Goal: Transaction & Acquisition: Obtain resource

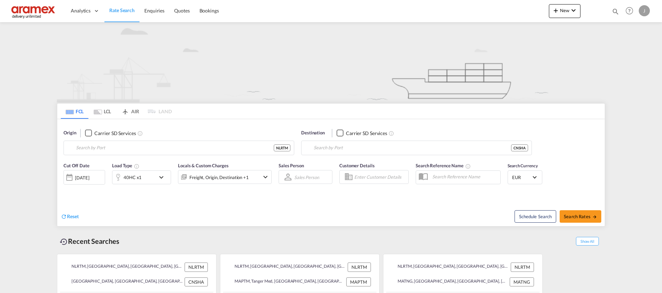
type input "[GEOGRAPHIC_DATA], NLRTM"
type input "[GEOGRAPHIC_DATA], [GEOGRAPHIC_DATA]"
click at [109, 111] on md-tab-item "LCL" at bounding box center [102, 111] width 28 height 15
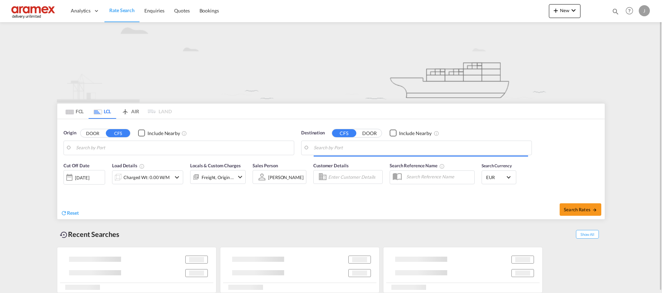
type input "[GEOGRAPHIC_DATA], [GEOGRAPHIC_DATA], USHOU"
type input "[GEOGRAPHIC_DATA], NLRTM"
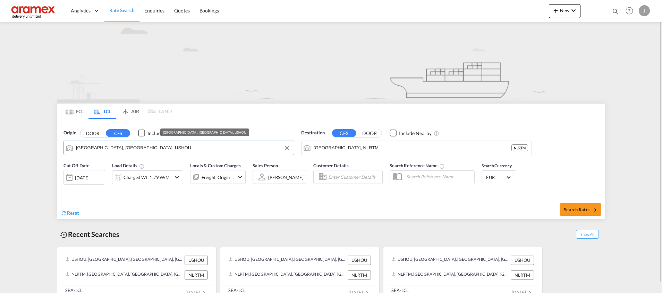
click at [152, 150] on input "[GEOGRAPHIC_DATA], [GEOGRAPHIC_DATA], USHOU" at bounding box center [183, 148] width 214 height 10
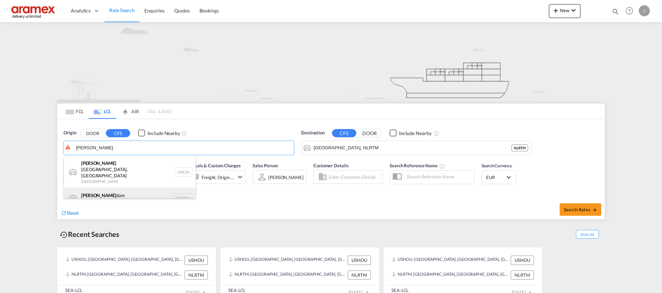
click at [129, 188] on div "[PERSON_NAME] dam [GEOGRAPHIC_DATA] NLRTM" at bounding box center [130, 198] width 132 height 21
type input "[GEOGRAPHIC_DATA], NLRTM"
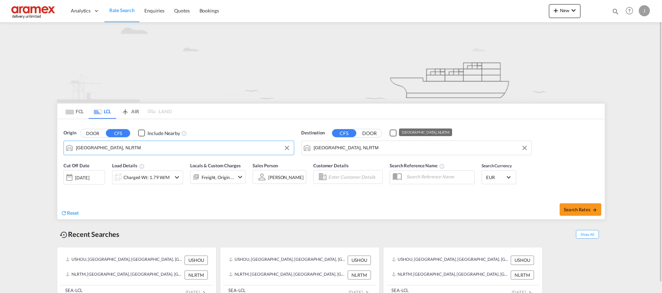
click at [334, 147] on input "[GEOGRAPHIC_DATA], NLRTM" at bounding box center [421, 148] width 214 height 10
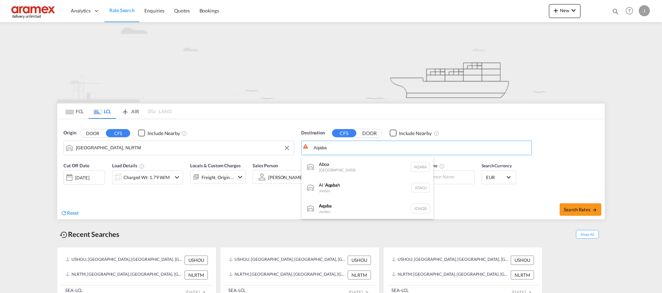
type input "Aqaba"
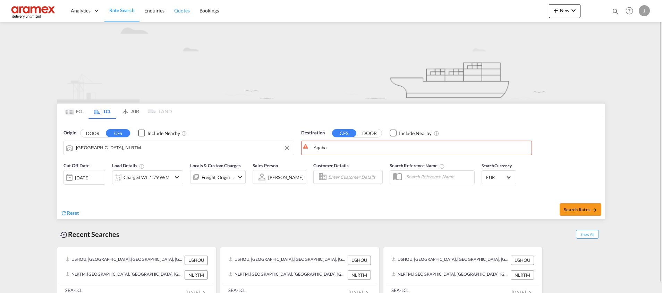
click at [183, 7] on span "Quotes" at bounding box center [181, 10] width 15 height 7
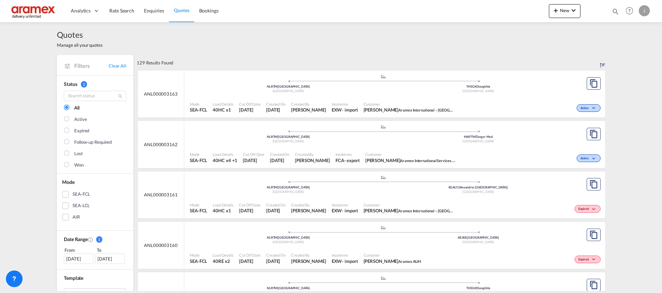
click at [64, 208] on div "SEA-LCL" at bounding box center [65, 206] width 7 height 7
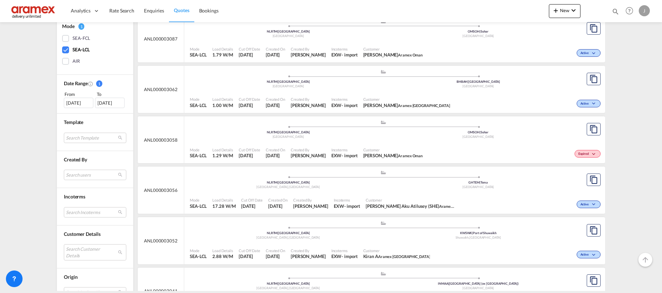
scroll to position [208, 0]
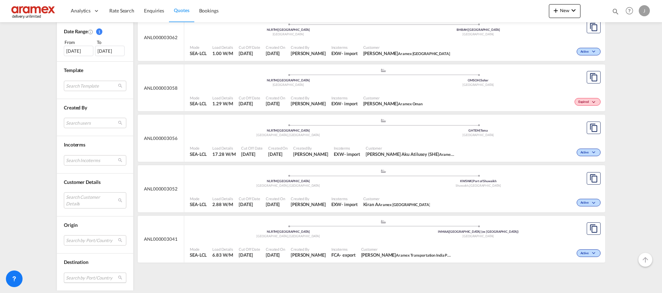
click at [76, 277] on md-select "Search by Port/Country JPNIC nichinan [GEOGRAPHIC_DATA] AEAMF mussafah [GEOGRAP…" at bounding box center [95, 278] width 62 height 10
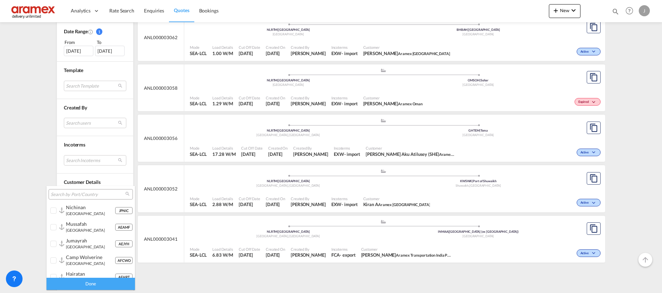
click at [77, 194] on input "search" at bounding box center [88, 195] width 75 height 6
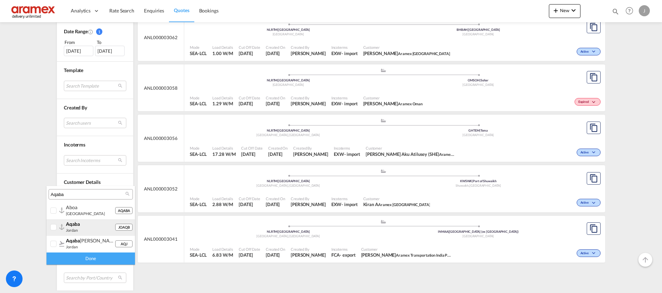
type input "Aqaba"
click at [92, 230] on div "aqaba jordan" at bounding box center [90, 227] width 49 height 12
click at [87, 265] on md-backdrop at bounding box center [331, 146] width 662 height 293
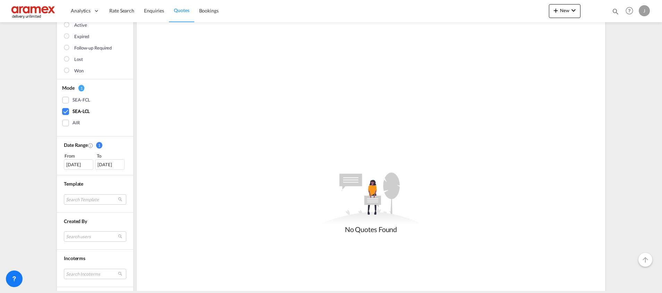
scroll to position [104, 0]
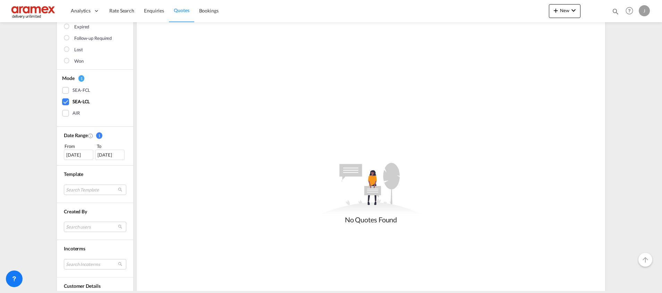
click at [71, 158] on div "[DATE]" at bounding box center [78, 155] width 29 height 10
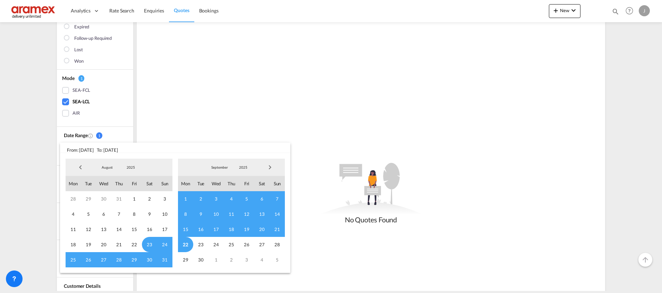
click at [79, 166] on span "Previous Month" at bounding box center [81, 168] width 14 height 14
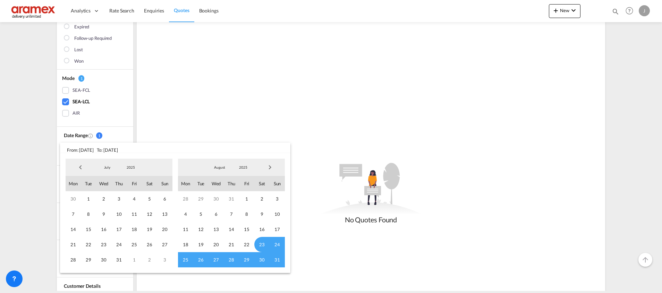
click at [79, 166] on span "Previous Month" at bounding box center [81, 168] width 14 height 14
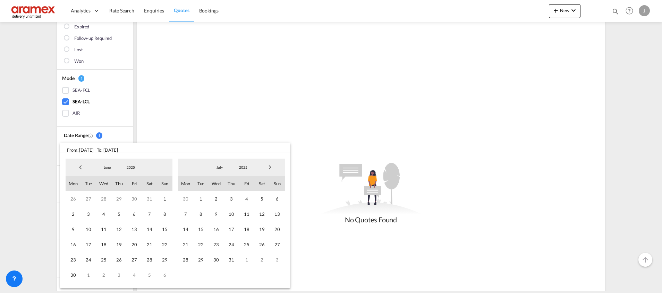
click at [79, 166] on span "Previous Month" at bounding box center [81, 168] width 14 height 14
click at [77, 171] on span "Previous Month" at bounding box center [81, 168] width 14 height 14
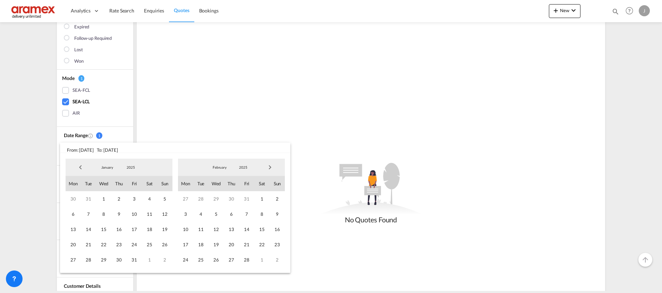
click at [77, 171] on span "Previous Month" at bounding box center [81, 168] width 14 height 14
click at [273, 168] on span "Next Month" at bounding box center [270, 168] width 14 height 14
click at [104, 200] on span "1" at bounding box center [103, 198] width 15 height 15
click at [271, 168] on span "Next Month" at bounding box center [270, 168] width 14 height 14
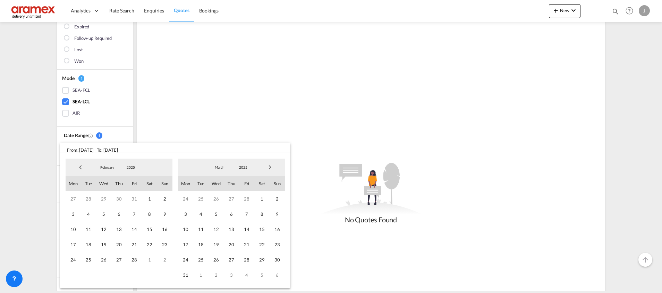
click at [271, 168] on span "Next Month" at bounding box center [270, 168] width 14 height 14
click at [232, 228] on span "14" at bounding box center [231, 229] width 15 height 15
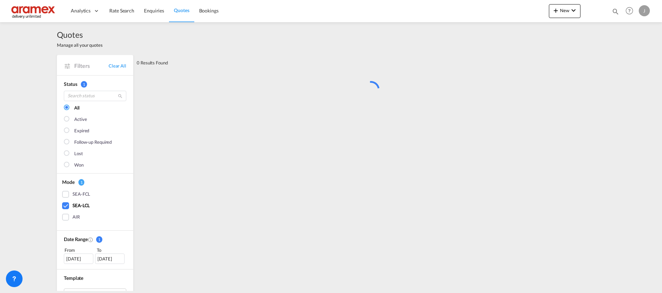
scroll to position [0, 0]
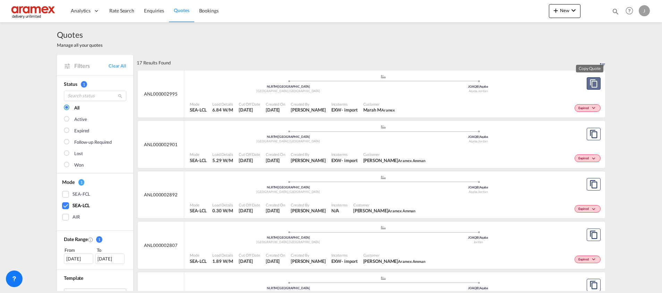
click at [591, 85] on md-icon "assets/icons/custom/copyQuote.svg" at bounding box center [593, 83] width 8 height 8
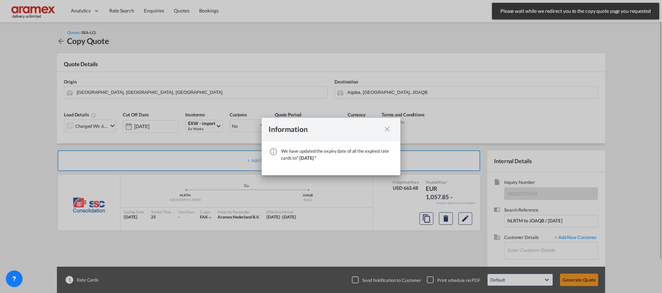
click at [388, 130] on md-icon "icon-close fg-AAA8AD cursor" at bounding box center [387, 129] width 8 height 8
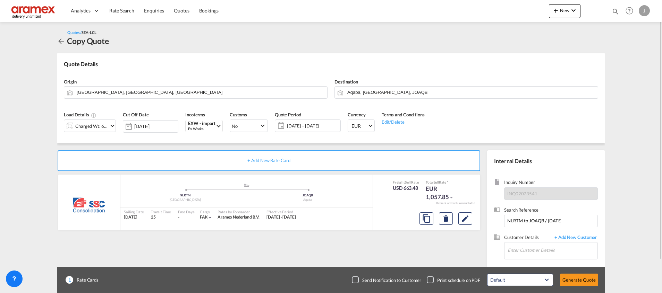
click at [94, 125] on div "Charged Wt: 6.84 W/M" at bounding box center [91, 126] width 33 height 10
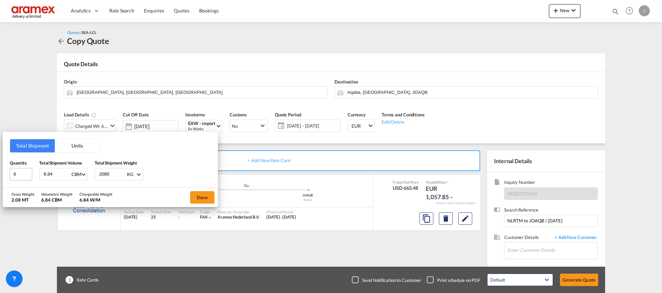
drag, startPoint x: 59, startPoint y: 173, endPoint x: 17, endPoint y: 173, distance: 42.3
click at [17, 173] on div "Quantity 6 Total Shipment Volume 6.84 CBM CBM CFT Total Shipment Weight 2080 KG…" at bounding box center [110, 170] width 201 height 21
paste input "7.409"
type input "7.409"
drag, startPoint x: 108, startPoint y: 173, endPoint x: 90, endPoint y: 173, distance: 18.4
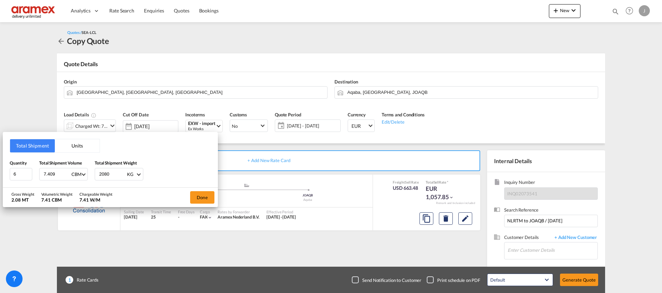
click at [90, 173] on div "Quantity 6 Total Shipment Volume 7.409 CBM CBM CFT Total Shipment Weight 2080 K…" at bounding box center [110, 170] width 201 height 21
type input "5715"
click at [207, 195] on button "Done" at bounding box center [202, 197] width 24 height 12
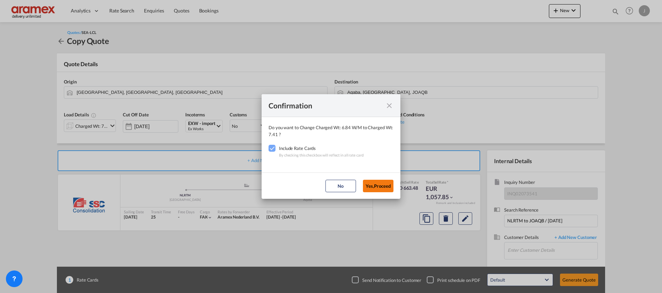
click at [376, 185] on button "Yes,Proceed" at bounding box center [378, 186] width 31 height 12
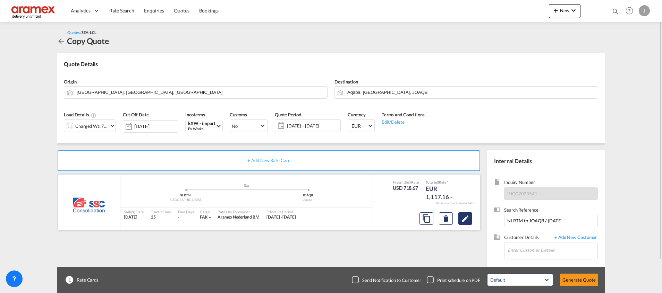
click at [464, 220] on md-icon "Edit" at bounding box center [465, 219] width 8 height 8
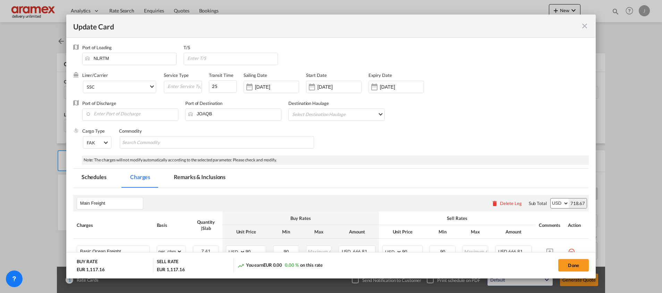
select select "per_cbm"
select select "per_shipment"
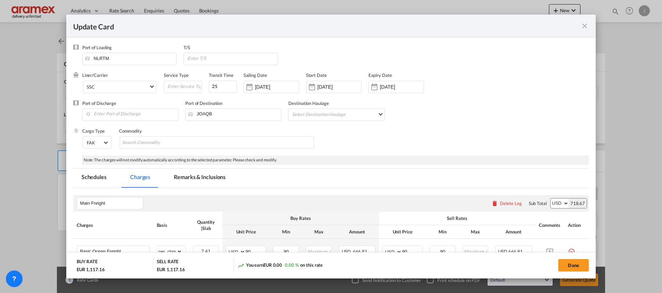
select select "per_shipment"
select select "per_w/m"
select select "per_shipment"
select select "% on pickup"
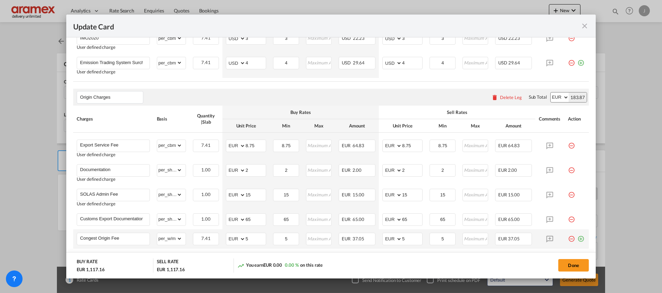
scroll to position [173, 0]
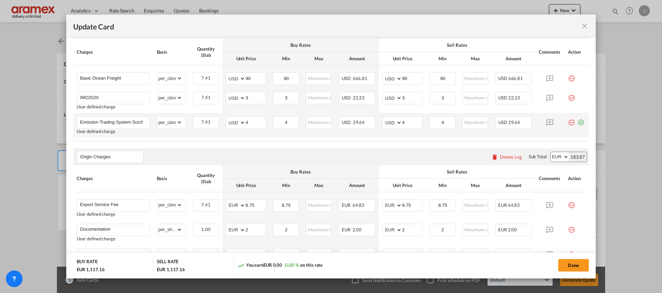
click at [577, 123] on md-icon "icon-plus-circle-outline green-400-fg" at bounding box center [580, 120] width 7 height 7
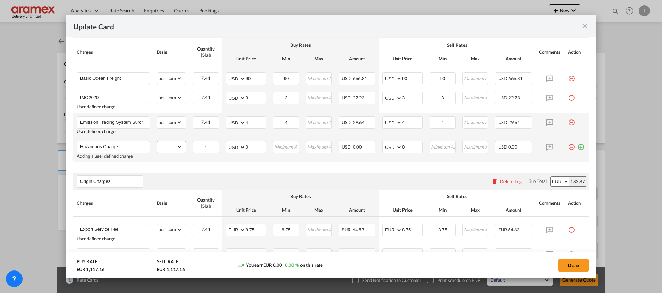
type input "Hazardous Charge"
click at [173, 149] on select "gross_weight volumetric_weight per_shipment per_bl per_km per_hawb per_kg flat …" at bounding box center [169, 147] width 25 height 11
select select "per_shipment"
click at [157, 142] on select "gross_weight volumetric_weight per_shipment per_bl per_km per_hawb per_kg flat …" at bounding box center [169, 147] width 25 height 11
drag, startPoint x: 255, startPoint y: 147, endPoint x: 235, endPoint y: 151, distance: 20.4
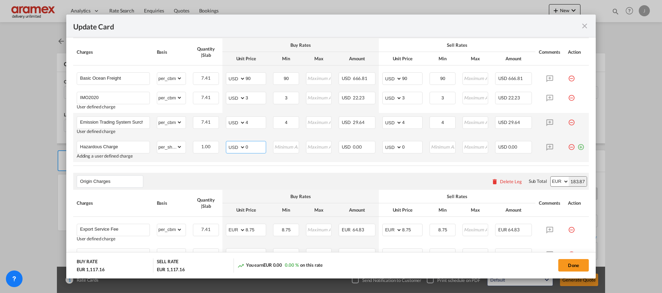
click at [235, 151] on md-input-container "AED AFN ALL AMD ANG AOA ARS AUD AWG AZN BAM BBD BDT BGN BHD BIF BMD BND BOB BRL…" at bounding box center [246, 147] width 40 height 12
type input "100"
drag, startPoint x: 410, startPoint y: 148, endPoint x: 380, endPoint y: 145, distance: 30.3
click at [382, 145] on md-input-container "AED AFN ALL AMD ANG AOA ARS AUD AWG AZN BAM BBD BDT BGN BHD BIF BMD BND BOB BRL…" at bounding box center [402, 147] width 40 height 12
type input "100"
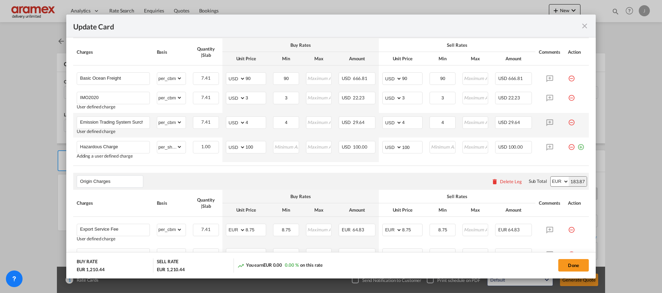
drag, startPoint x: 322, startPoint y: 174, endPoint x: 322, endPoint y: 163, distance: 10.8
click at [322, 174] on div "Origin Charges Please enter leg name Leg Name Already Exists Delete Leg Sub Tot…" at bounding box center [330, 181] width 515 height 17
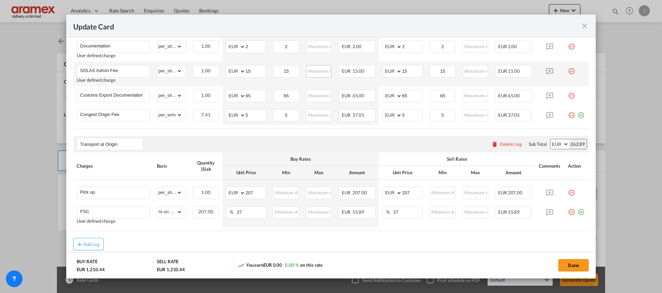
scroll to position [329, 0]
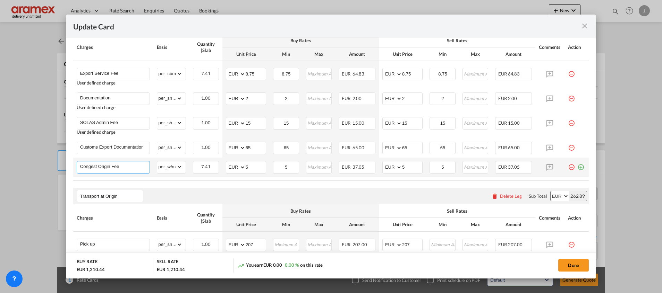
click at [96, 167] on input "Congest Origin Fee" at bounding box center [114, 167] width 69 height 10
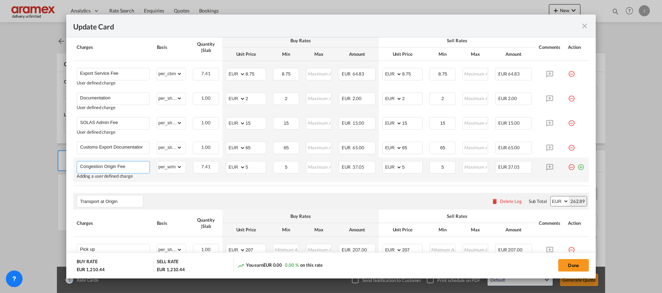
click at [114, 165] on input "Congestion Origin Fee" at bounding box center [114, 167] width 69 height 10
drag, startPoint x: 114, startPoint y: 165, endPoint x: 128, endPoint y: 161, distance: 15.1
click at [119, 165] on input "Congestion Origin Fee" at bounding box center [114, 167] width 69 height 10
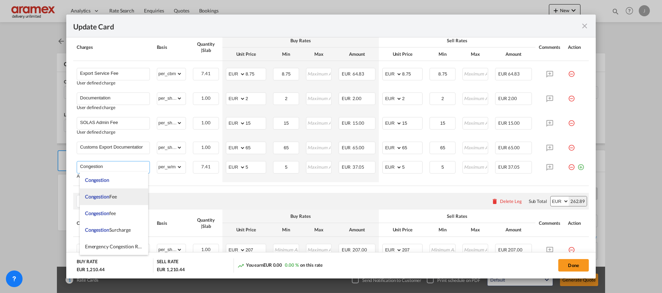
click at [108, 197] on span "Congestion" at bounding box center [97, 197] width 24 height 6
type input "Congestion Fee"
type input "0"
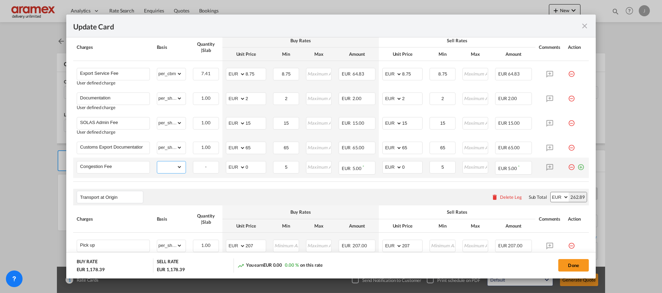
click at [172, 169] on select "gross_weight volumetric_weight per_shipment per_bl per_km per_hawb per_kg flat …" at bounding box center [169, 167] width 25 height 11
select select "per_cbm"
click at [157, 162] on select "gross_weight volumetric_weight per_shipment per_bl per_km per_hawb per_kg flat …" at bounding box center [169, 167] width 25 height 11
click at [285, 190] on div "Transport at Origin Please enter leg name Leg Name Already Exists Delete Leg Su…" at bounding box center [330, 197] width 515 height 17
drag, startPoint x: 254, startPoint y: 167, endPoint x: 235, endPoint y: 165, distance: 18.9
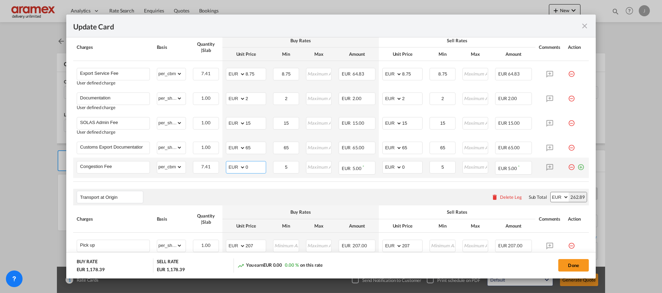
click at [235, 165] on md-input-container "AED AFN ALL AMD ANG AOA ARS AUD AWG AZN BAM BBD BDT BGN BHD BIF BMD BND BOB BRL…" at bounding box center [246, 167] width 40 height 12
type input "5"
drag, startPoint x: 288, startPoint y: 173, endPoint x: 326, endPoint y: 179, distance: 37.9
click at [292, 176] on td "5 Please Enter Invalid Input" at bounding box center [285, 168] width 33 height 20
drag, startPoint x: 408, startPoint y: 163, endPoint x: 379, endPoint y: 163, distance: 28.8
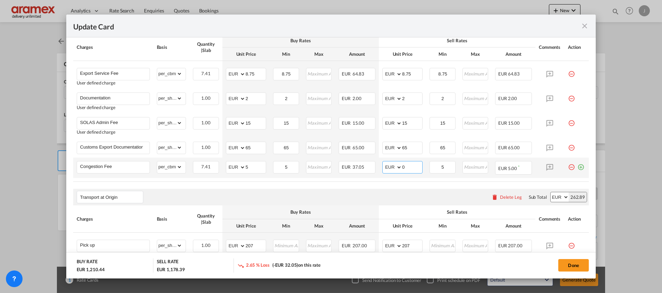
click at [382, 163] on md-input-container "AED AFN ALL AMD ANG AOA ARS AUD AWG AZN BAM BBD BDT BGN BHD BIF BMD BND BOB BRL…" at bounding box center [402, 167] width 40 height 12
type input "5"
click at [386, 185] on air-lcl-rate-modification "Main Freight Please enter leg name Leg Name Already Exists Delete Leg Sub Total…" at bounding box center [330, 81] width 515 height 444
drag, startPoint x: 573, startPoint y: 170, endPoint x: 562, endPoint y: 175, distance: 12.1
click at [577, 168] on md-icon "icon-plus-circle-outline green-400-fg" at bounding box center [580, 164] width 7 height 7
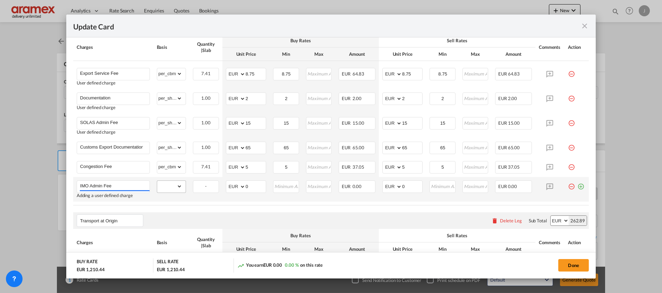
type input "IMO Admin Fee"
click at [169, 184] on select "gross_weight volumetric_weight per_shipment per_bl per_km per_hawb per_kg flat …" at bounding box center [169, 186] width 25 height 11
select select "per_shipment"
click at [157, 181] on select "gross_weight volumetric_weight per_shipment per_bl per_km per_hawb per_kg flat …" at bounding box center [169, 186] width 25 height 11
click at [230, 187] on md-input-container "AED AFN ALL AMD ANG AOA ARS AUD AWG AZN BAM BBD BDT BGN BHD BIF BMD BND BOB BRL…" at bounding box center [246, 187] width 40 height 12
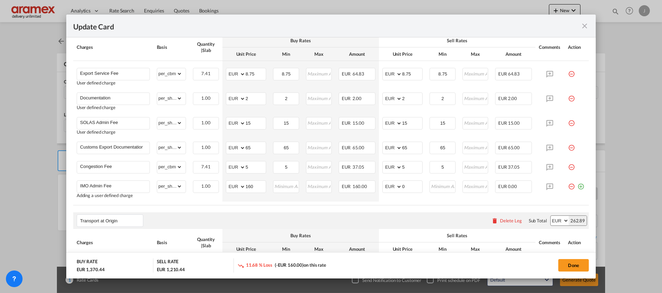
drag, startPoint x: 216, startPoint y: 206, endPoint x: 238, endPoint y: 194, distance: 24.4
click at [217, 206] on air-lcl-rate-modification "Main Freight Please enter leg name Leg Name Already Exists Delete Leg Sub Total…" at bounding box center [330, 93] width 515 height 469
click at [250, 188] on input "160" at bounding box center [256, 186] width 20 height 10
click at [250, 188] on input "161500" at bounding box center [256, 186] width 20 height 10
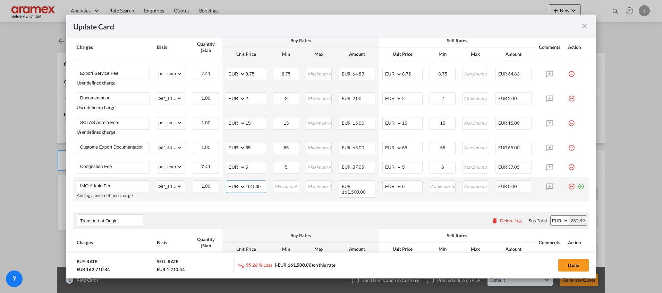
click at [250, 188] on input "161500" at bounding box center [256, 186] width 20 height 10
click at [251, 185] on input "150" at bounding box center [256, 186] width 20 height 10
type input "150"
drag, startPoint x: 404, startPoint y: 186, endPoint x: 388, endPoint y: 187, distance: 15.6
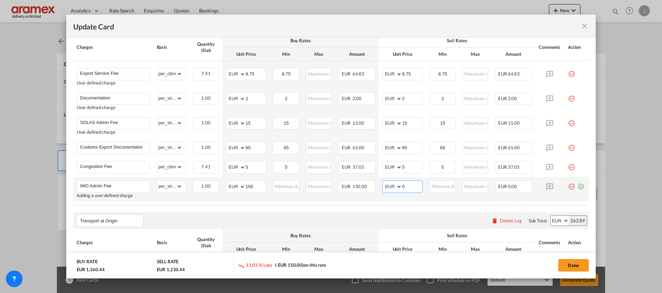
click at [392, 187] on md-input-container "AED AFN ALL AMD ANG AOA ARS AUD AWG AZN BAM BBD BDT BGN BHD BIF BMD BND BOB BRL…" at bounding box center [402, 187] width 40 height 12
paste input "15"
type input "150"
click at [394, 210] on air-lcl-rate-modification "Main Freight Please enter leg name Leg Name Already Exists Delete Leg Sub Total…" at bounding box center [330, 93] width 515 height 469
click at [577, 186] on md-icon "icon-plus-circle-outline green-400-fg" at bounding box center [580, 184] width 7 height 7
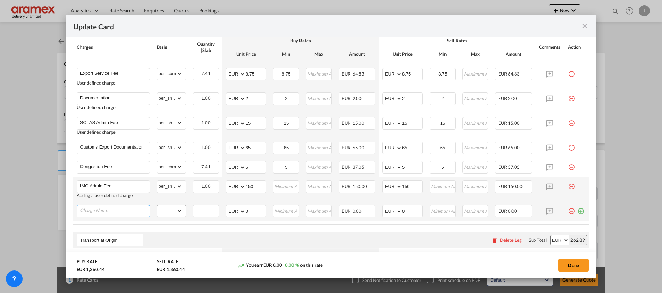
paste input "Heavy Weight Surcharge"
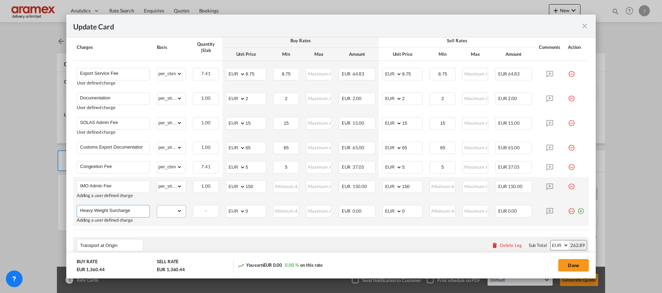
type input "Heavy Weight Surcharge"
click at [168, 211] on select "gross_weight volumetric_weight per_shipment per_bl per_km per_hawb per_kg flat …" at bounding box center [169, 211] width 25 height 11
select select "per_cbm"
click at [157, 206] on select "gross_weight volumetric_weight per_shipment per_bl per_km per_hawb per_kg flat …" at bounding box center [169, 211] width 25 height 11
drag, startPoint x: 255, startPoint y: 210, endPoint x: 239, endPoint y: 210, distance: 16.7
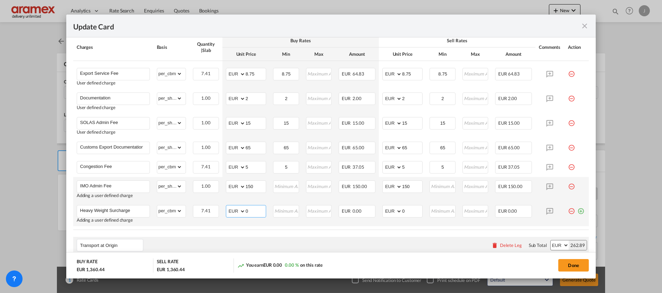
click at [239, 210] on md-input-container "AED AFN ALL AMD ANG AOA ARS AUD AWG AZN BAM BBD BDT BGN BHD BIF BMD BND BOB BRL…" at bounding box center [246, 211] width 40 height 12
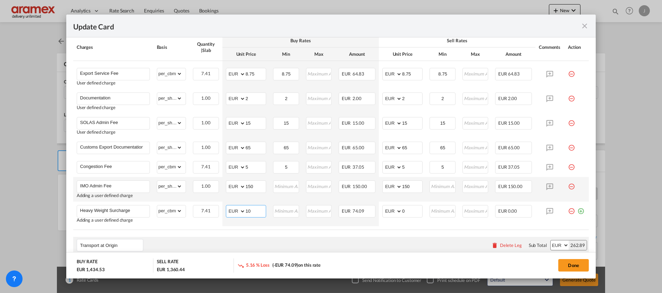
type input "10"
drag, startPoint x: 253, startPoint y: 237, endPoint x: 252, endPoint y: 223, distance: 14.3
click at [253, 237] on div "Transport at Origin Please enter leg name Leg Name Already Exists Delete Leg Su…" at bounding box center [330, 245] width 515 height 17
click at [248, 211] on input "10" at bounding box center [256, 211] width 20 height 10
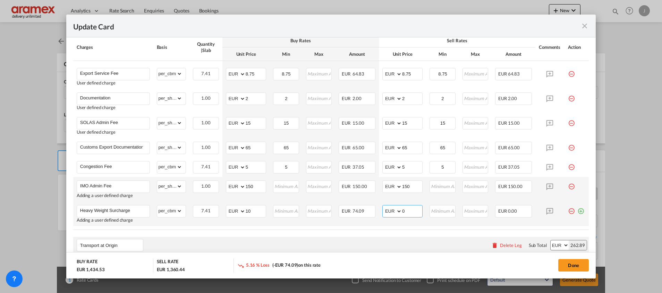
drag, startPoint x: 391, startPoint y: 209, endPoint x: 377, endPoint y: 209, distance: 13.9
click at [379, 209] on td "AED AFN ALL AMD ANG AOA ARS AUD AWG AZN BAM BBD BDT BGN BHD BIF BMD BND [PERSON…" at bounding box center [402, 214] width 47 height 25
paste input "1"
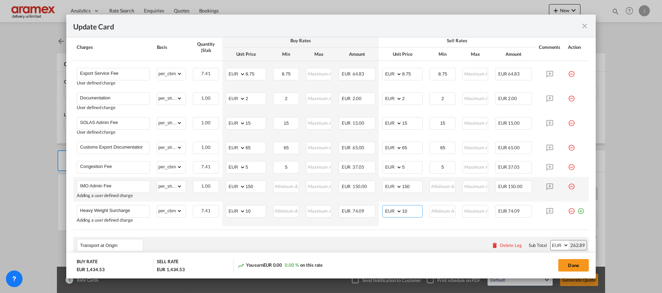
type input "10"
drag, startPoint x: 407, startPoint y: 233, endPoint x: 412, endPoint y: 245, distance: 12.8
click at [406, 233] on air-lcl-rate-modification "Main Freight Please enter leg name Leg Name Already Exists Delete Leg Sub Total…" at bounding box center [330, 105] width 515 height 493
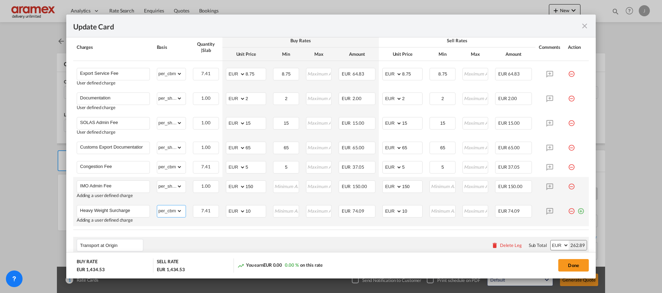
click at [174, 210] on select "gross_weight volumetric_weight per_shipment per_bl per_km per_hawb per_kg flat …" at bounding box center [169, 211] width 25 height 11
click at [157, 206] on select "gross_weight volumetric_weight per_shipment per_bl per_km per_hawb per_kg flat …" at bounding box center [169, 211] width 25 height 11
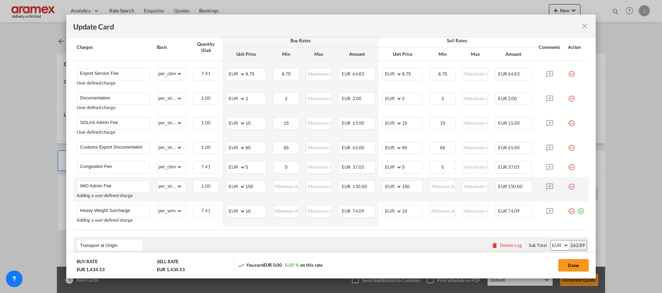
click at [254, 230] on table "Charges Basis Quantity | Slab Buy Rates Sell Rates Comments Action Unit Price M…" at bounding box center [330, 132] width 515 height 196
click at [362, 212] on div "EUR 74.09" at bounding box center [356, 211] width 37 height 12
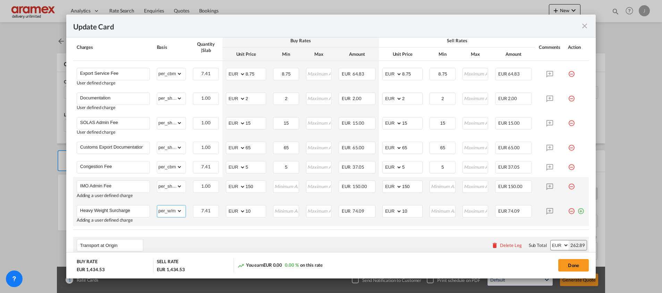
click at [170, 209] on select "gross_weight volumetric_weight per_shipment per_bl per_km per_hawb per_kg flat …" at bounding box center [169, 211] width 25 height 11
click at [157, 206] on select "gross_weight volumetric_weight per_shipment per_bl per_km per_hawb per_kg flat …" at bounding box center [169, 211] width 25 height 11
click at [170, 214] on select "gross_weight volumetric_weight per_shipment per_bl per_km per_hawb per_kg flat …" at bounding box center [169, 211] width 25 height 11
select select "per_w/m"
click at [157, 206] on select "gross_weight volumetric_weight per_shipment per_bl per_km per_hawb per_kg flat …" at bounding box center [169, 211] width 25 height 11
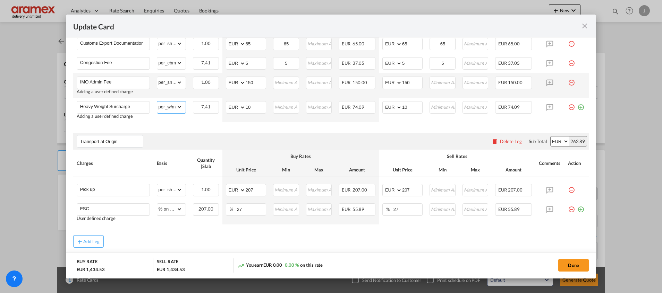
scroll to position [455, 0]
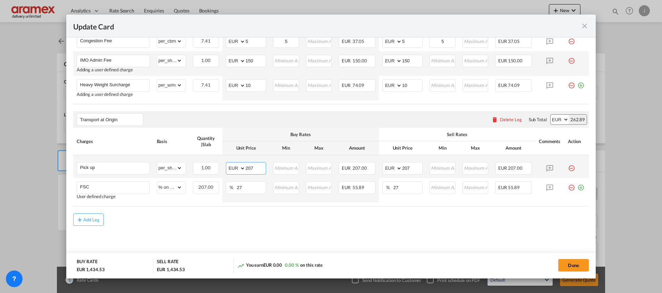
drag, startPoint x: 258, startPoint y: 168, endPoint x: 236, endPoint y: 165, distance: 21.7
click at [236, 165] on md-input-container "AED AFN ALL AMD ANG AOA ARS AUD AWG AZN BAM BBD BDT BGN BHD BIF BMD BND [PERSON…" at bounding box center [246, 168] width 40 height 12
type input "189"
drag, startPoint x: 235, startPoint y: 203, endPoint x: 320, endPoint y: 182, distance: 87.8
click at [243, 204] on table "Charges Basis Quantity | Slab Buy Rates Sell Rates Comments Action Unit Price M…" at bounding box center [330, 167] width 515 height 78
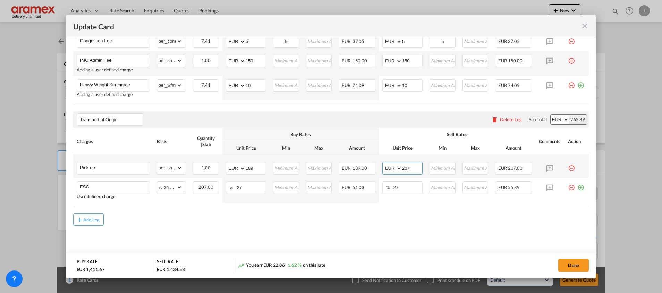
drag, startPoint x: 414, startPoint y: 164, endPoint x: 383, endPoint y: 163, distance: 31.9
click at [383, 163] on md-input-container "AED AFN ALL AMD ANG AOA ARS AUD AWG AZN BAM BBD BDT BGN BHD BIF BMD BND [PERSON…" at bounding box center [402, 168] width 40 height 12
type input "189"
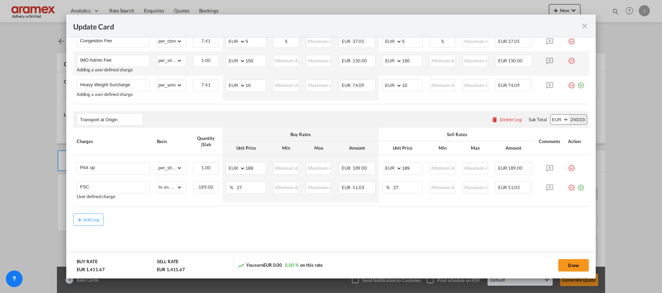
click at [581, 267] on button "Done" at bounding box center [573, 265] width 31 height 12
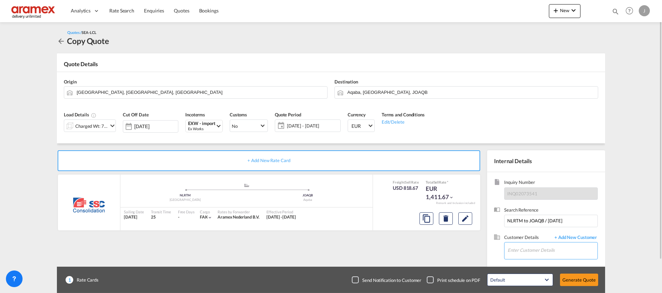
click at [528, 254] on input "Enter Customer Details" at bounding box center [552, 251] width 90 height 16
paste input "[PERSON_NAME]"
click at [530, 233] on div "[PERSON_NAME] [EMAIL_ADDRESS][DOMAIN_NAME] | Aramex Amman" at bounding box center [552, 233] width 90 height 19
type input "Aramex [PERSON_NAME], [EMAIL_ADDRESS][DOMAIN_NAME]"
click at [567, 278] on button "Generate Quote" at bounding box center [579, 280] width 38 height 12
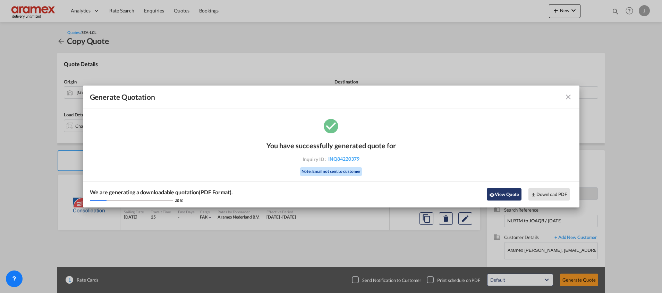
click at [504, 196] on button "View Quote" at bounding box center [504, 194] width 35 height 12
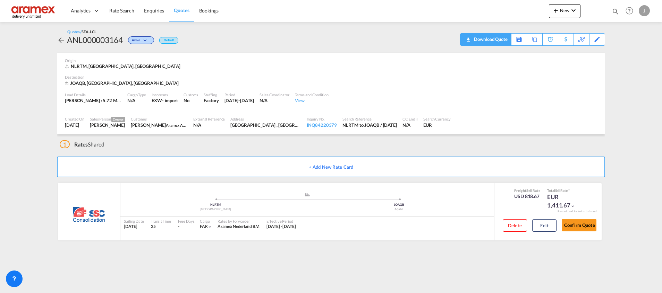
click at [502, 40] on div "Download Quote" at bounding box center [489, 39] width 35 height 11
click at [546, 222] on button "Edit" at bounding box center [544, 226] width 24 height 12
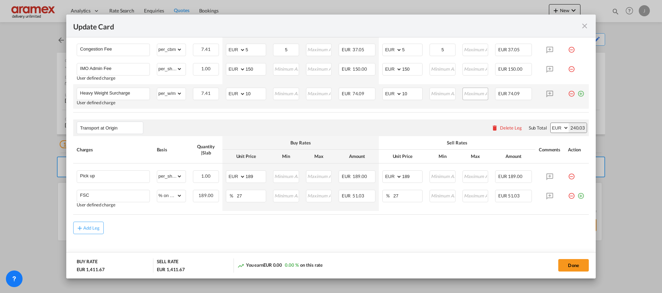
scroll to position [455, 0]
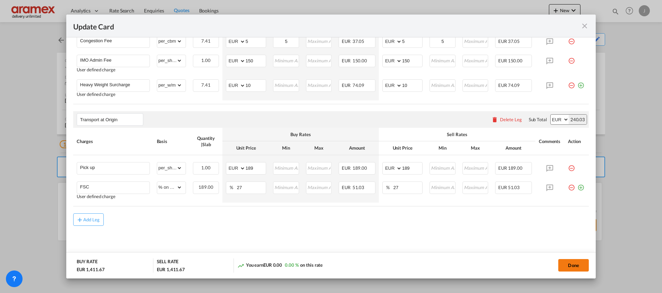
click at [572, 265] on button "Done" at bounding box center [573, 265] width 31 height 12
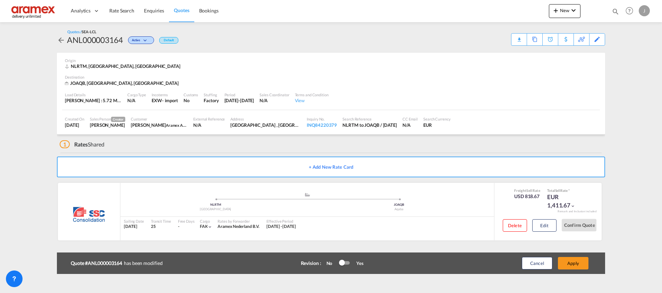
click at [572, 265] on button "Apply" at bounding box center [573, 263] width 31 height 12
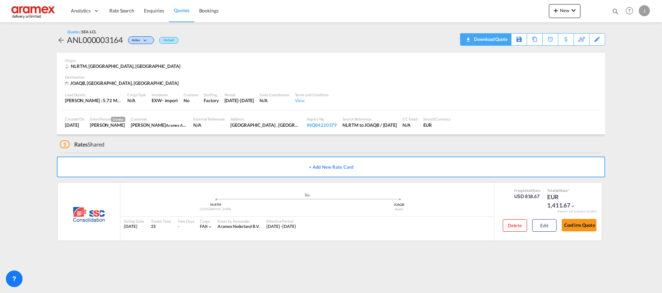
click at [501, 40] on div "Download Quote" at bounding box center [489, 39] width 35 height 11
click at [599, 41] on div "Edit" at bounding box center [597, 40] width 8 height 12
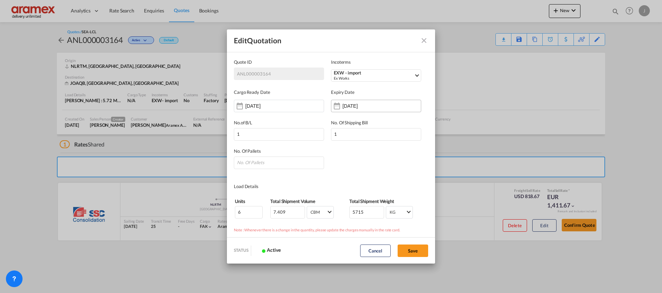
scroll to position [0, 0]
click at [361, 103] on div "[DATE]" at bounding box center [364, 106] width 44 height 7
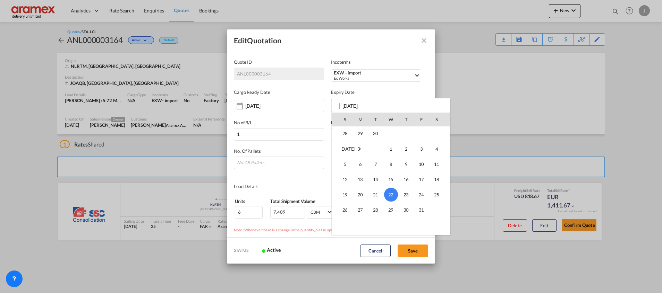
scroll to position [92, 0]
click at [359, 180] on span "20" at bounding box center [360, 180] width 14 height 14
type input "[DATE]"
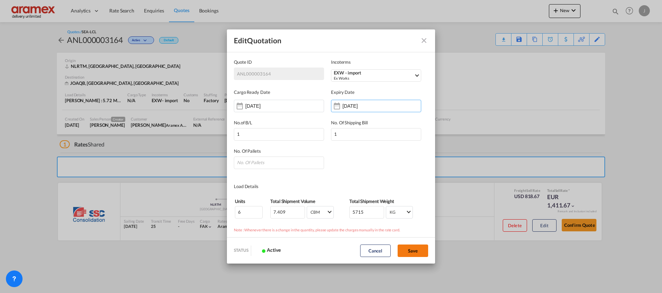
click at [407, 248] on button "Save" at bounding box center [412, 251] width 31 height 12
click at [280, 159] on input "Quote ID IncotermsEXW ..." at bounding box center [279, 163] width 90 height 12
type input "6"
click at [407, 250] on button "Save" at bounding box center [412, 251] width 31 height 12
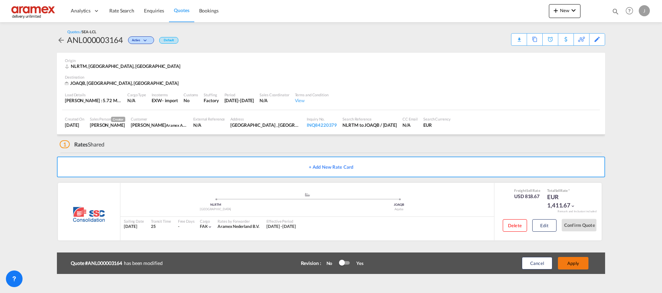
click at [575, 260] on button "Apply" at bounding box center [573, 263] width 31 height 12
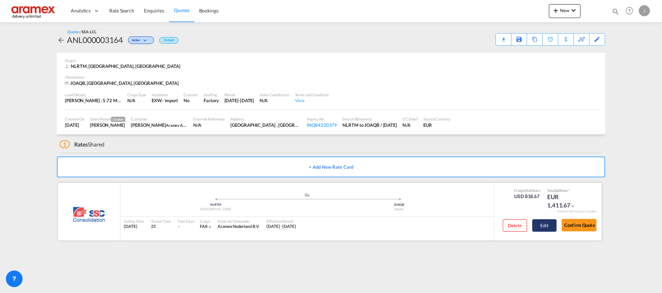
click at [544, 226] on button "Edit" at bounding box center [544, 226] width 24 height 12
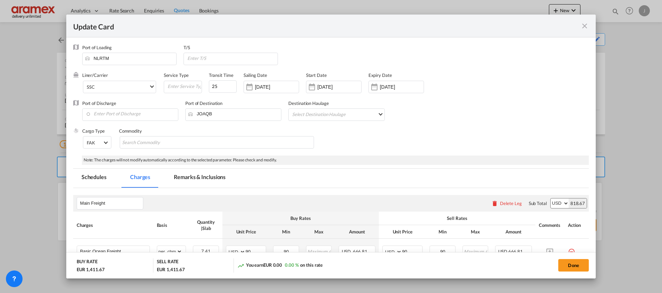
click at [192, 179] on md-tab-item "Remarks & Inclusions" at bounding box center [199, 178] width 68 height 19
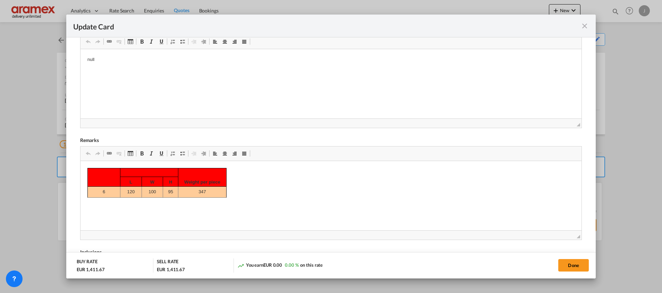
scroll to position [208, 0]
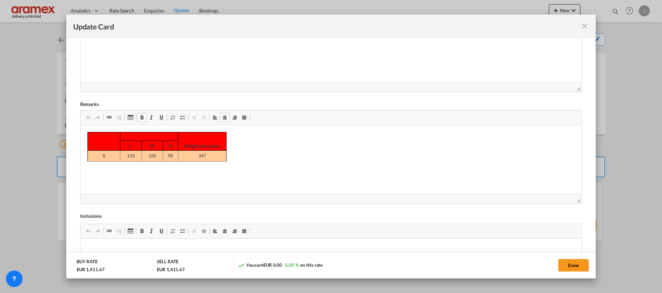
drag, startPoint x: 93, startPoint y: 140, endPoint x: 132, endPoint y: 158, distance: 43.3
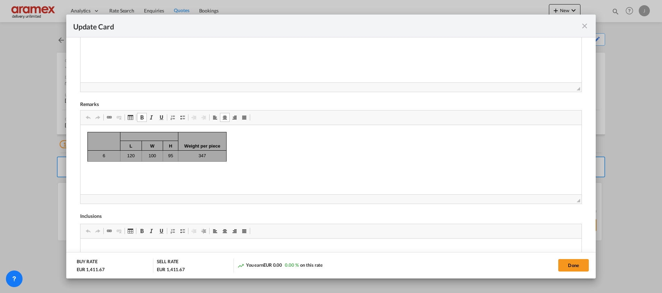
drag, startPoint x: 101, startPoint y: 140, endPoint x: 231, endPoint y: 157, distance: 131.9
click at [236, 162] on html "Weight per piece L W H 6 120 100 95 347" at bounding box center [330, 147] width 501 height 44
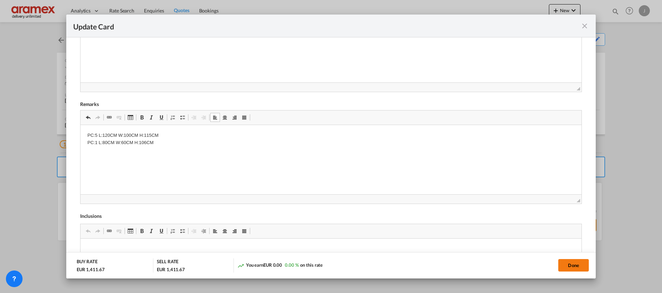
click at [568, 265] on button "Done" at bounding box center [573, 265] width 31 height 12
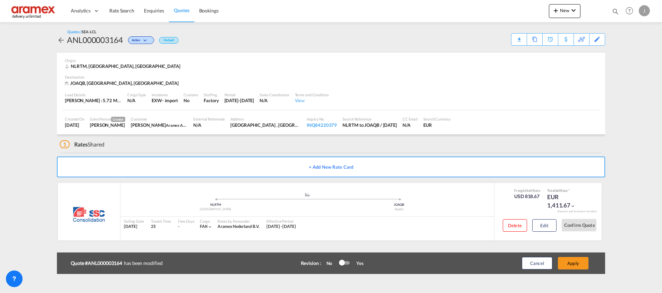
scroll to position [71, 0]
click at [569, 266] on button "Apply" at bounding box center [573, 263] width 31 height 12
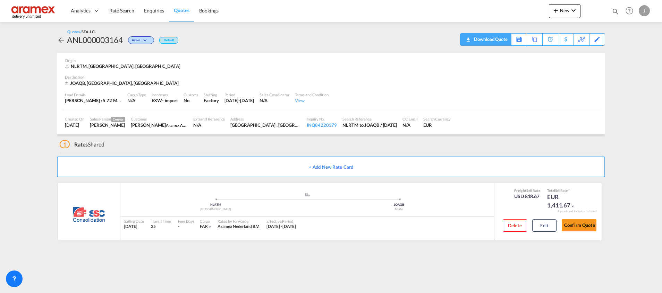
click at [497, 36] on div "Download Quote" at bounding box center [489, 39] width 35 height 11
click at [544, 222] on button "Edit" at bounding box center [544, 226] width 24 height 12
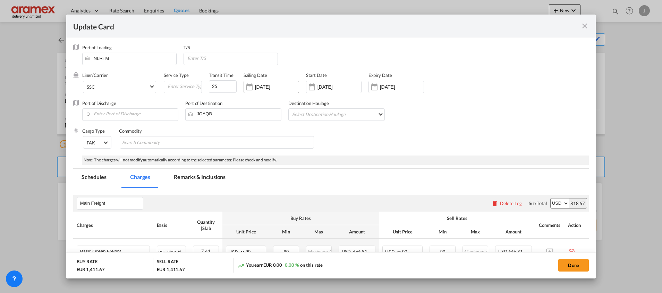
click at [268, 87] on input "[DATE]" at bounding box center [277, 87] width 44 height 6
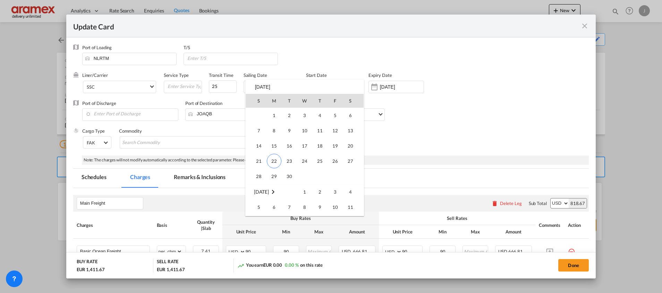
scroll to position [156, 0]
click at [308, 158] on span "8" at bounding box center [305, 159] width 14 height 14
type input "[DATE]"
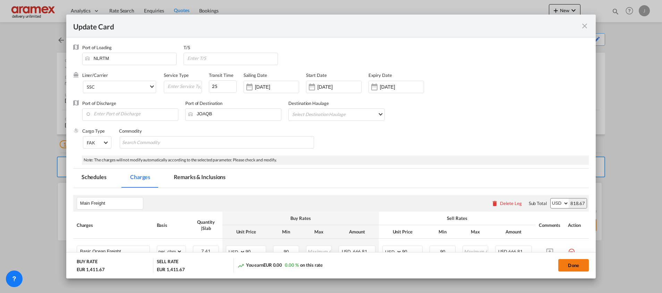
click at [573, 262] on button "Done" at bounding box center [573, 265] width 31 height 12
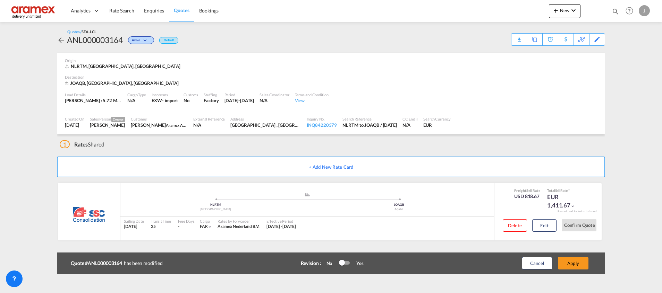
click at [573, 262] on button "Apply" at bounding box center [573, 263] width 31 height 12
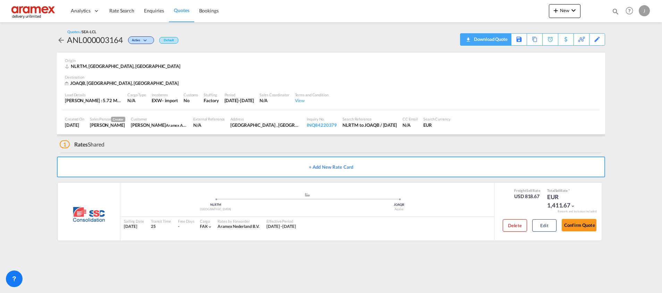
click at [479, 41] on div "Download Quote" at bounding box center [489, 39] width 35 height 11
click at [547, 226] on button "Edit" at bounding box center [544, 226] width 24 height 12
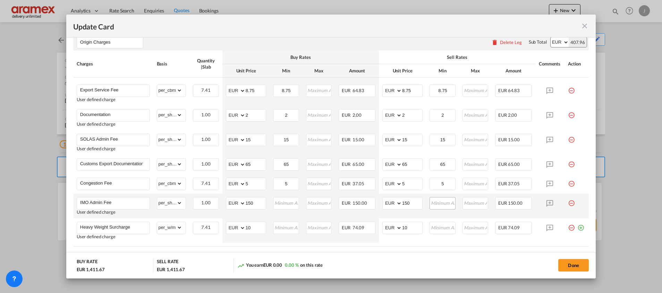
scroll to position [455, 0]
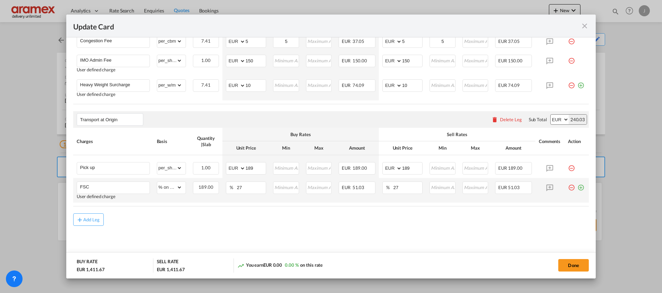
click at [577, 187] on md-icon "icon-plus-circle-outline green-400-fg" at bounding box center [580, 185] width 7 height 7
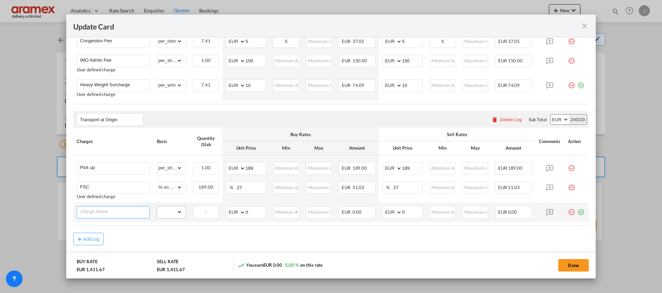
paste input "ADR"
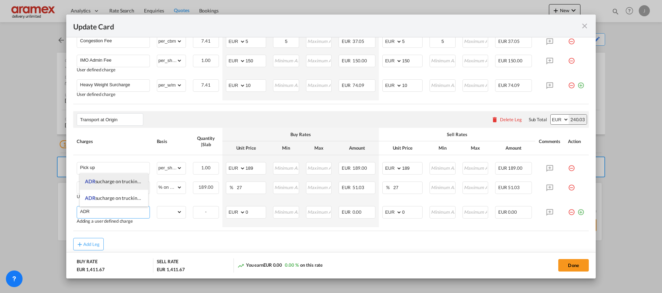
click at [123, 182] on span "ADR sucharge on trucking, for dangerous" at bounding box center [128, 182] width 86 height 6
type input "ADR sucharge on trucking, for dangerous"
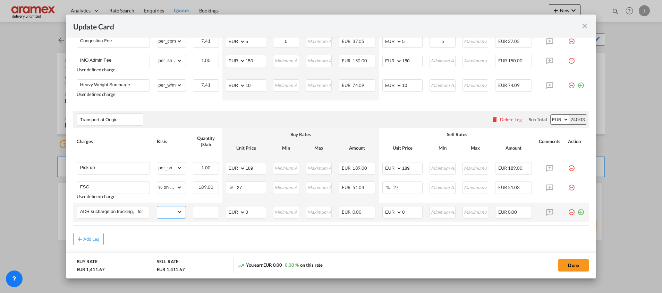
click at [165, 213] on select "gross_weight volumetric_weight per_shipment per_bl % on pickup per_km per_hawb …" at bounding box center [169, 212] width 25 height 11
drag, startPoint x: 218, startPoint y: 239, endPoint x: 175, endPoint y: 223, distance: 45.4
click at [217, 240] on div "Add Leg" at bounding box center [330, 239] width 515 height 12
click at [166, 212] on select "gross_weight volumetric_weight per_shipment per_bl % on pickup per_km per_hawb …" at bounding box center [169, 212] width 25 height 11
select select "per_shipment"
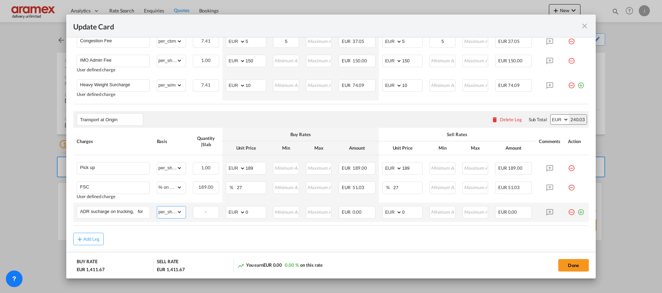
click at [157, 207] on select "gross_weight volumetric_weight per_shipment per_bl % on pickup per_km per_hawb …" at bounding box center [169, 212] width 25 height 11
drag, startPoint x: 251, startPoint y: 216, endPoint x: 229, endPoint y: 215, distance: 21.5
click at [229, 215] on md-input-container "AED AFN ALL AMD ANG AOA ARS AUD AWG AZN BAM BBD BDT BGN BHD BIF BMD BND BOB BRL…" at bounding box center [246, 212] width 40 height 12
type input "1"
type input "75"
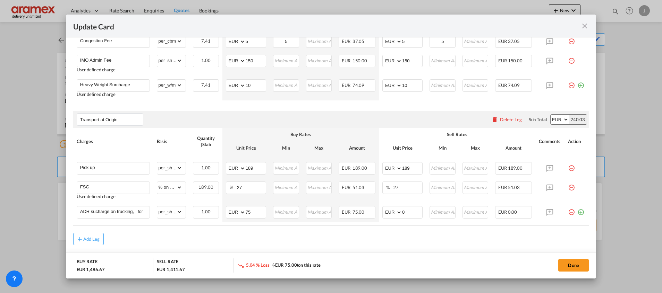
click at [204, 241] on div "Add Leg" at bounding box center [330, 239] width 515 height 12
click at [252, 214] on input "75" at bounding box center [256, 212] width 20 height 10
click at [246, 211] on input "75" at bounding box center [256, 212] width 20 height 10
click at [385, 210] on md-input-container "AED AFN ALL AMD ANG AOA ARS AUD AWG AZN BAM BBD BDT BGN BHD BIF BMD BND BOB BRL…" at bounding box center [402, 212] width 40 height 12
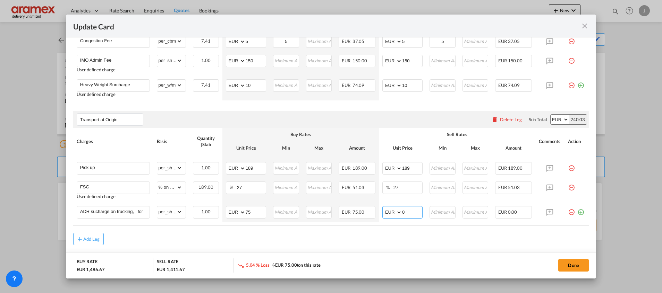
paste input "75"
type input "75"
click at [346, 245] on div "Add Leg" at bounding box center [330, 239] width 515 height 12
click at [569, 265] on button "Done" at bounding box center [573, 265] width 31 height 12
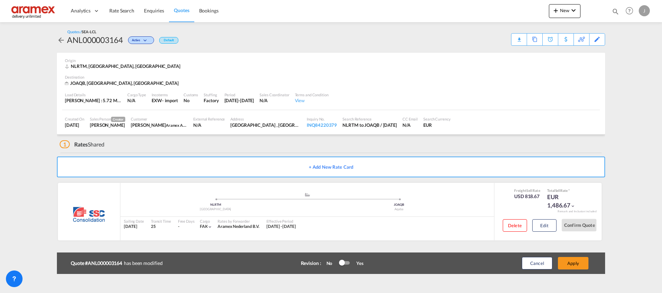
click at [569, 266] on button "Apply" at bounding box center [573, 263] width 31 height 12
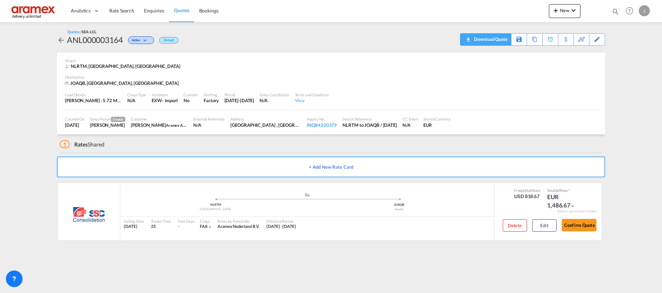
click at [494, 37] on div "Download Quote" at bounding box center [489, 39] width 35 height 11
